Goal: Check status: Check status

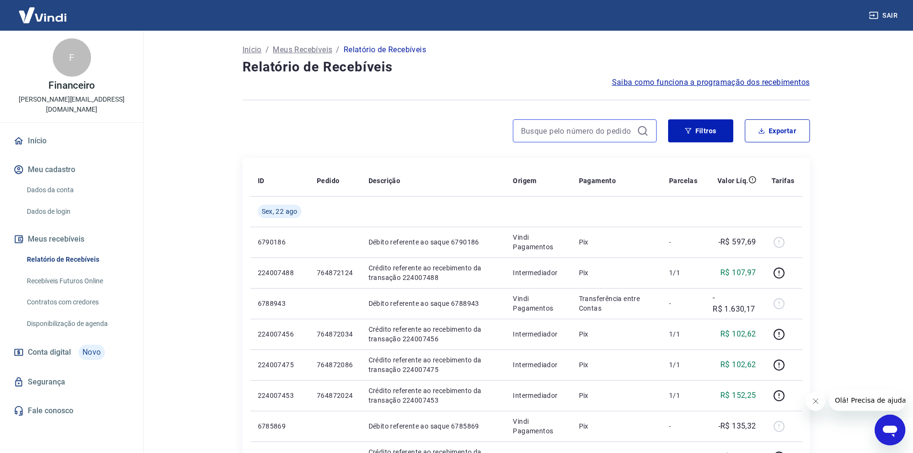
click at [550, 135] on input at bounding box center [577, 131] width 112 height 14
click at [557, 127] on input at bounding box center [577, 131] width 112 height 14
paste input "418654965"
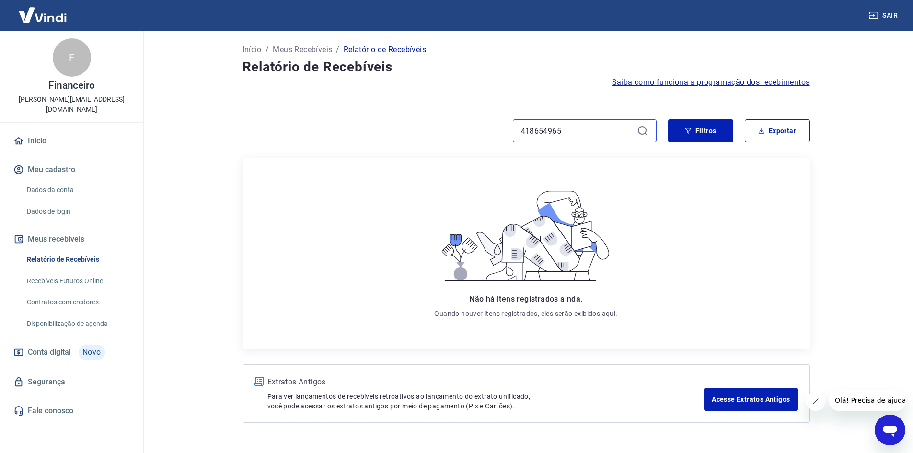
drag, startPoint x: 586, startPoint y: 131, endPoint x: 353, endPoint y: 158, distance: 234.5
click at [354, 158] on div "Início / Meus Recebíveis / Relatório de Recebíveis Relatório de Recebíveis Saib…" at bounding box center [526, 233] width 591 height 404
paste input "0724731"
click at [712, 132] on button "Filtros" at bounding box center [700, 130] width 65 height 23
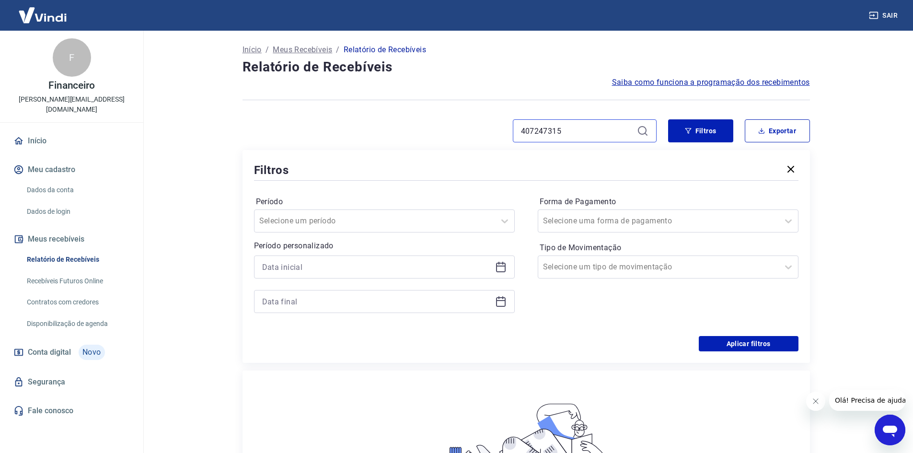
drag, startPoint x: 574, startPoint y: 133, endPoint x: 326, endPoint y: 156, distance: 248.9
click at [329, 157] on div "407247315 Filtros Exportar Filtros Período Selecione um período Período persona…" at bounding box center [527, 241] width 568 height 244
paste input "18668679"
type input "418668679"
